Goal: Check status: Check status

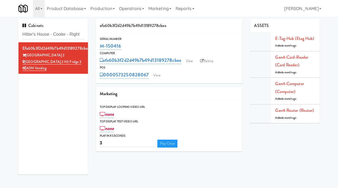
type input "Hitter's House - Cooler - Right"
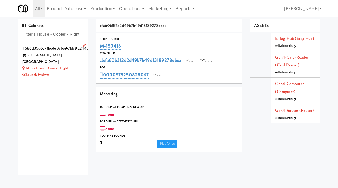
click at [76, 72] on div "Launch Hydrate" at bounding box center [53, 75] width 62 height 7
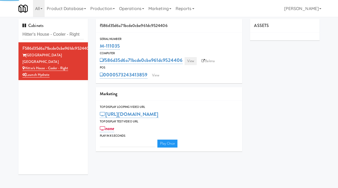
type input "3"
click at [194, 62] on link "View" at bounding box center [191, 61] width 12 height 8
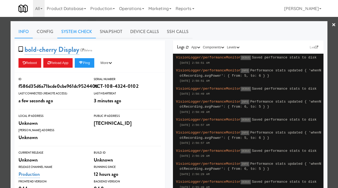
click at [76, 36] on link "System Check" at bounding box center [76, 31] width 39 height 13
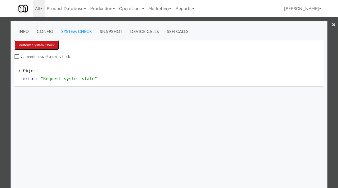
click at [43, 47] on button "Perform System Check" at bounding box center [37, 45] width 44 height 10
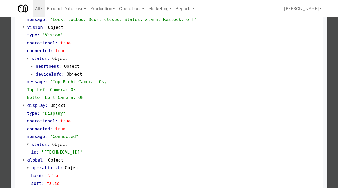
scroll to position [223, 0]
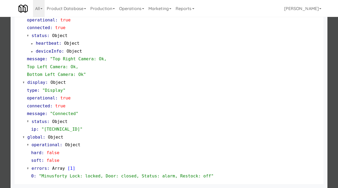
click at [0, 75] on div at bounding box center [169, 94] width 338 height 188
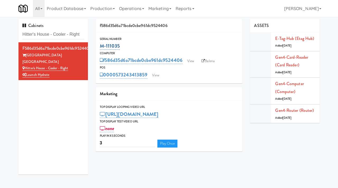
drag, startPoint x: 120, startPoint y: 46, endPoint x: 101, endPoint y: 47, distance: 19.3
click at [101, 47] on div "M-111035" at bounding box center [169, 46] width 139 height 9
copy link "M-111035"
click at [58, 36] on input "Hitter's House - Cooler - Right" at bounding box center [53, 35] width 62 height 10
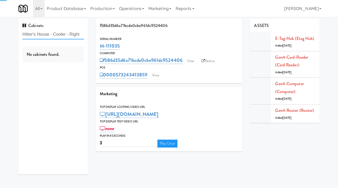
paste input "Cold Storage Lofts / Cooler"
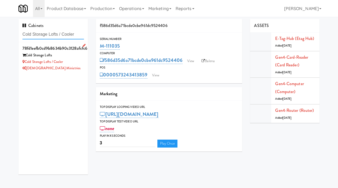
type input "Cold Storage Lofts / Cooler"
click at [77, 63] on div "Cold Storage Lofts / Cooler" at bounding box center [53, 62] width 62 height 7
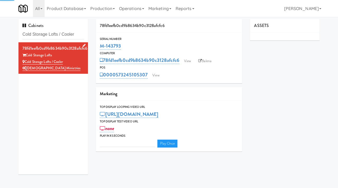
type input "3"
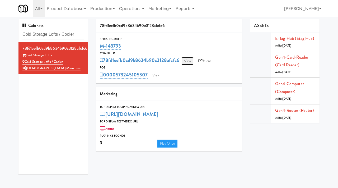
click at [185, 63] on link "View" at bounding box center [188, 61] width 12 height 8
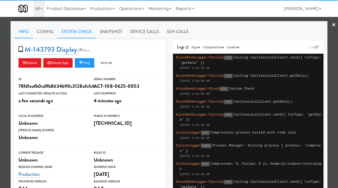
click at [74, 34] on link "System Check" at bounding box center [76, 31] width 39 height 13
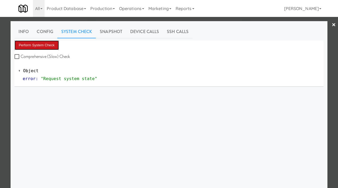
click at [36, 45] on button "Perform System Check" at bounding box center [37, 45] width 44 height 10
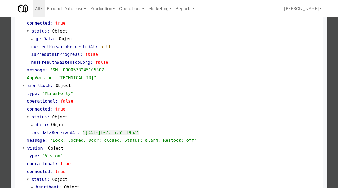
scroll to position [223, 0]
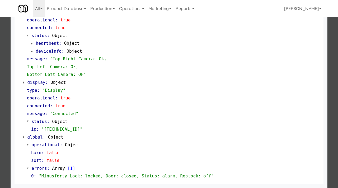
click at [0, 115] on div at bounding box center [169, 94] width 338 height 188
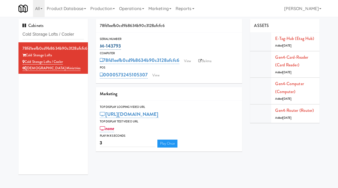
drag, startPoint x: 122, startPoint y: 47, endPoint x: 100, endPoint y: 46, distance: 21.7
click at [100, 46] on div "M-143793" at bounding box center [169, 46] width 139 height 9
copy link "M-143793"
click at [54, 36] on input "Cold Storage Lofts / Cooler" at bounding box center [53, 35] width 62 height 10
paste input "Velaris Co-Working Fridge - 4th Floo"
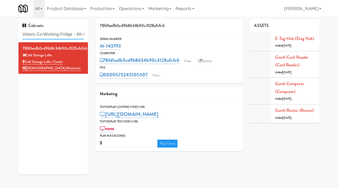
scroll to position [0, 12]
type input "Velaris Co-Working Fridge - 4th Floor"
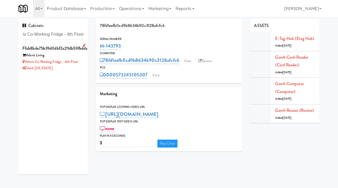
click at [74, 68] on div "Vend [US_STATE]" at bounding box center [53, 68] width 62 height 7
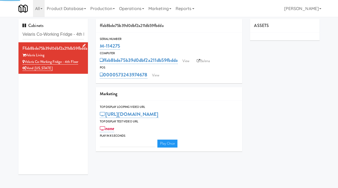
type input "3"
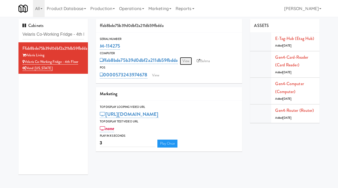
click at [190, 61] on link "View" at bounding box center [186, 61] width 12 height 8
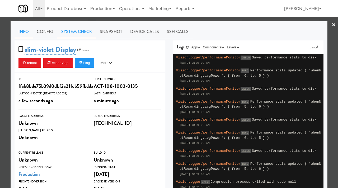
click at [81, 32] on link "System Check" at bounding box center [76, 31] width 39 height 13
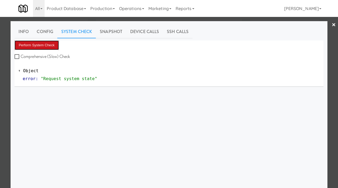
click at [45, 43] on button "Perform System Check" at bounding box center [37, 45] width 44 height 10
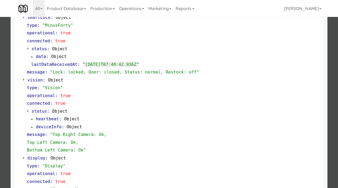
scroll to position [223, 0]
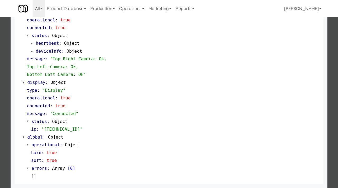
click at [0, 112] on div at bounding box center [169, 94] width 338 height 188
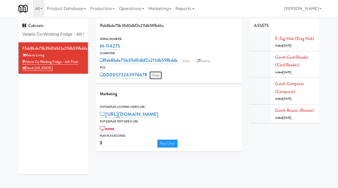
click at [160, 77] on link "View" at bounding box center [156, 75] width 12 height 8
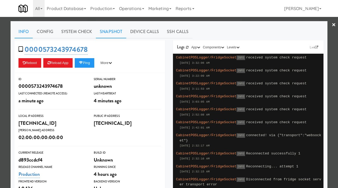
click at [110, 34] on link "Snapshot" at bounding box center [111, 31] width 30 height 13
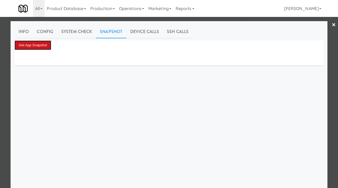
click at [28, 46] on button "Get App Snapshot" at bounding box center [33, 45] width 37 height 10
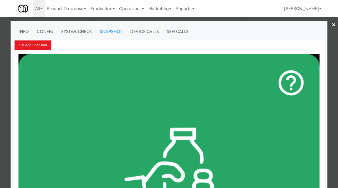
click at [4, 80] on div at bounding box center [169, 94] width 338 height 188
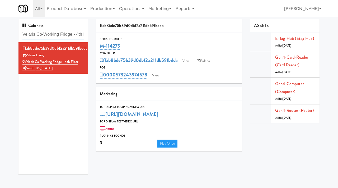
click at [45, 32] on input "Velaris Co-Working Fridge - 4th Floor" at bounding box center [53, 35] width 62 height 10
paste input "Tempo - Pantry - Righ"
type input "Tempo - Pantry - Righ"
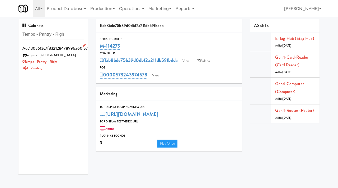
click at [75, 66] on div "AI Vending" at bounding box center [53, 68] width 62 height 7
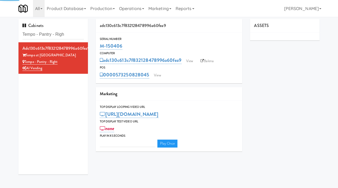
type input "3"
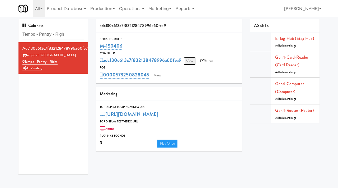
click at [191, 59] on link "View" at bounding box center [190, 61] width 12 height 8
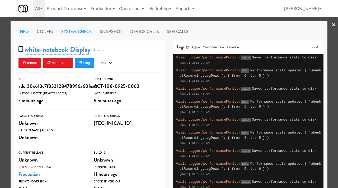
click at [86, 30] on link "System Check" at bounding box center [76, 31] width 39 height 13
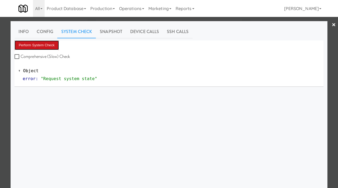
click at [41, 42] on button "Perform System Check" at bounding box center [37, 45] width 44 height 10
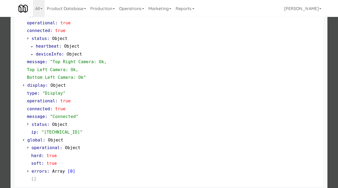
scroll to position [223, 0]
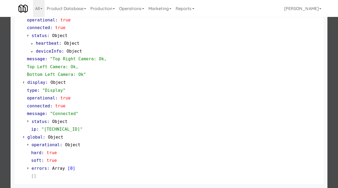
click at [0, 97] on div at bounding box center [169, 94] width 338 height 188
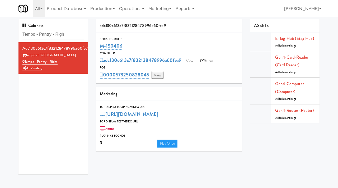
click at [158, 75] on link "View" at bounding box center [157, 75] width 12 height 8
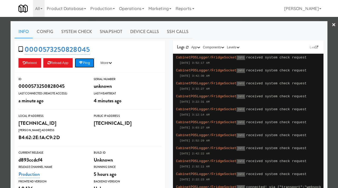
click at [94, 65] on button "Ping" at bounding box center [85, 63] width 20 height 10
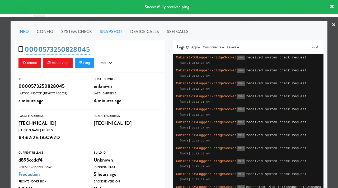
click at [107, 36] on link "Snapshot" at bounding box center [111, 31] width 30 height 13
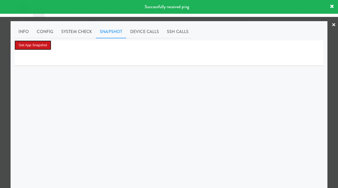
click at [37, 45] on button "Get App Snapshot" at bounding box center [33, 45] width 37 height 10
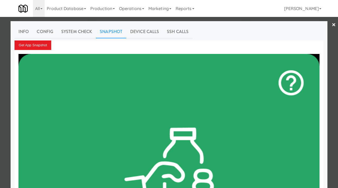
click at [1, 55] on div at bounding box center [169, 94] width 338 height 188
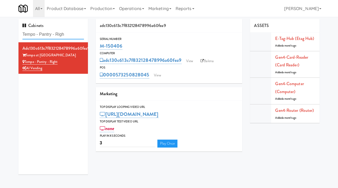
click at [48, 38] on input "Tempo - Pantry - Righ" at bounding box center [53, 35] width 62 height 10
paste input "8th & U:"
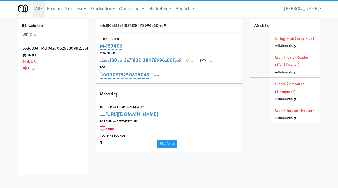
type input "8th & U"
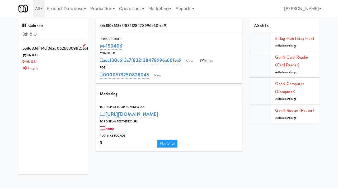
click at [64, 61] on div "8th & U" at bounding box center [53, 62] width 62 height 7
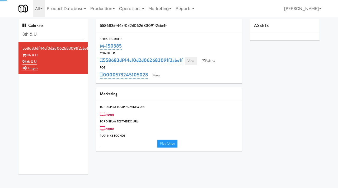
type input "3"
click at [190, 59] on link "View" at bounding box center [191, 61] width 12 height 8
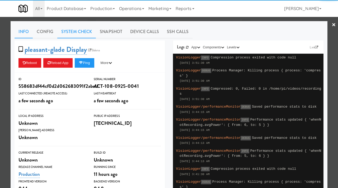
click at [83, 34] on link "System Check" at bounding box center [76, 31] width 39 height 13
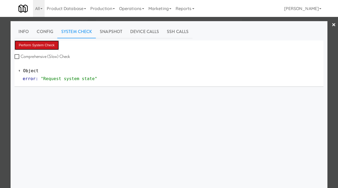
click at [43, 42] on button "Perform System Check" at bounding box center [37, 45] width 44 height 10
